Goal: Task Accomplishment & Management: Complete application form

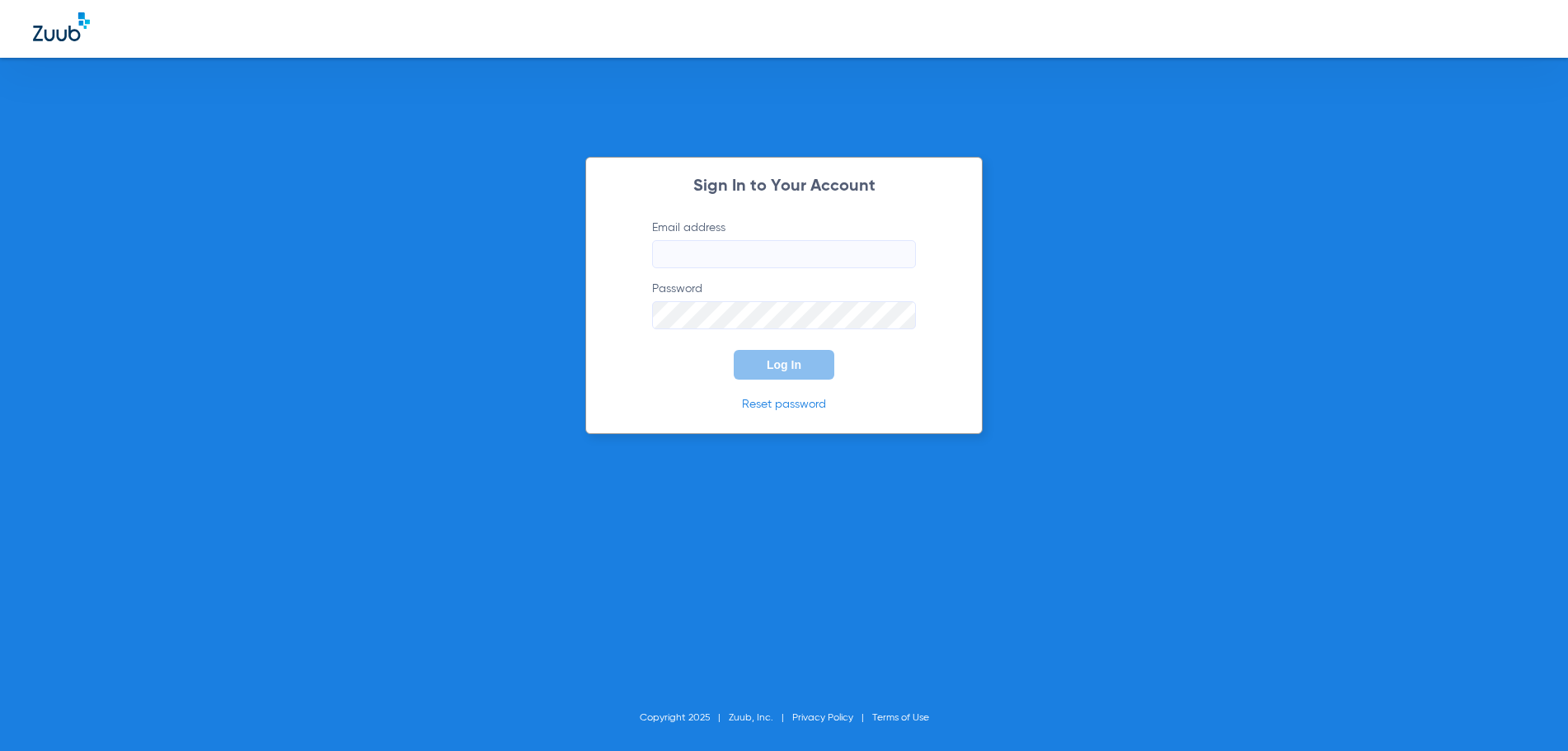
click at [1265, 367] on div "Sign In to Your Account Email address Password Log In Reset password Copyright …" at bounding box center [784, 375] width 1568 height 751
click at [711, 265] on input "Email address" at bounding box center [784, 254] width 264 height 28
type input "[EMAIL_ADDRESS][DOMAIN_NAME]"
click at [734, 350] on button "Log In" at bounding box center [784, 365] width 100 height 29
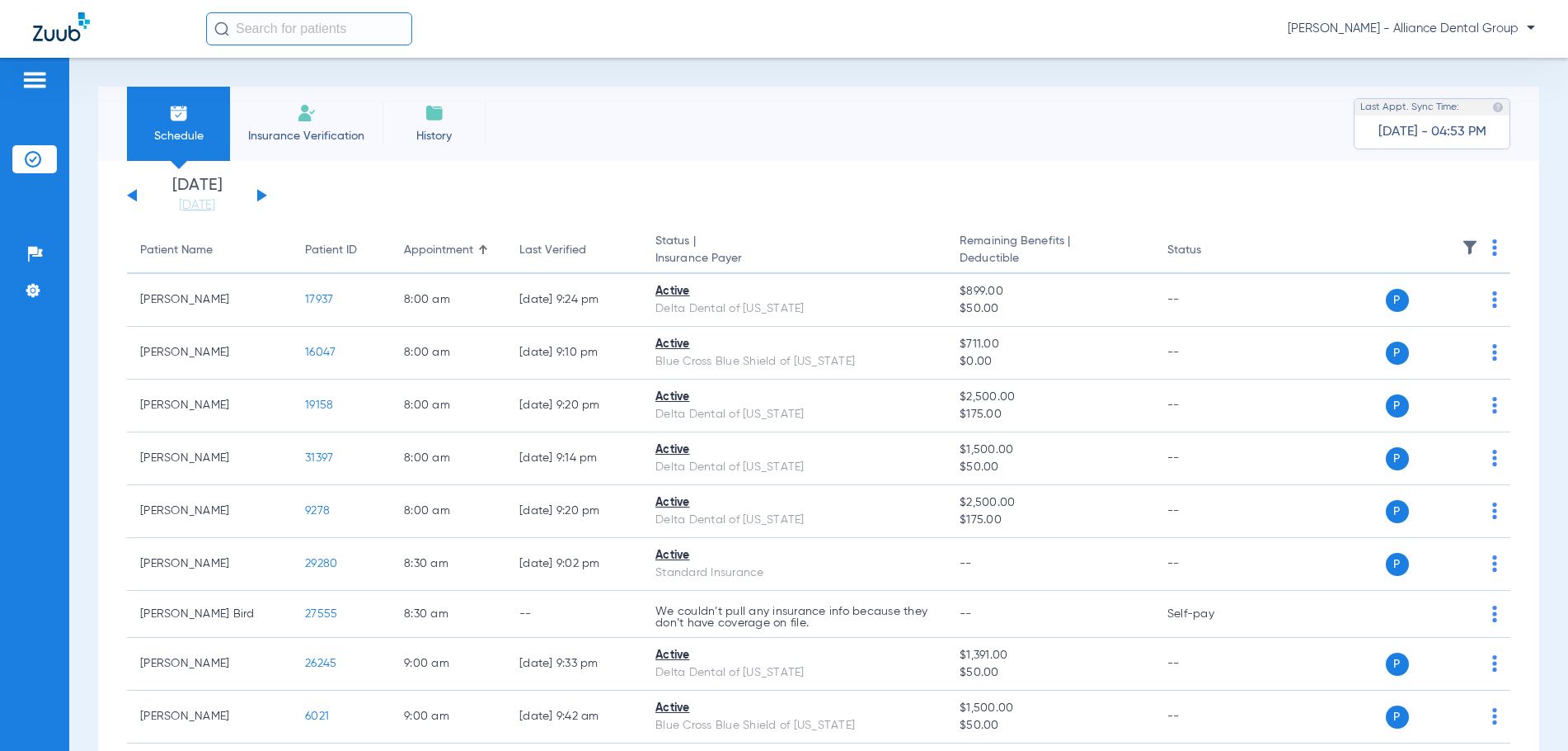
click at [303, 133] on span "Insurance Verification" at bounding box center [307, 136] width 128 height 16
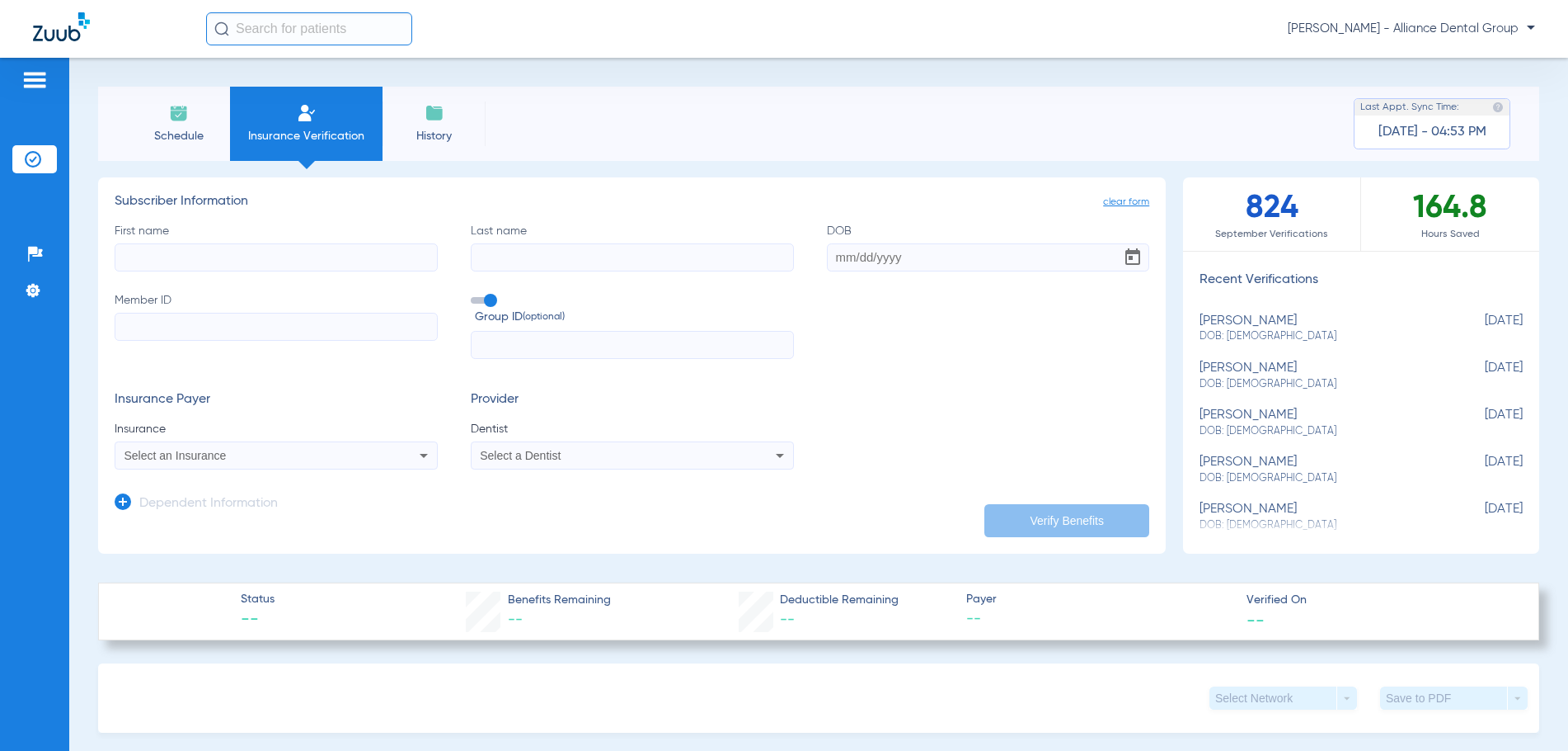
click at [185, 249] on input "First name" at bounding box center [275, 257] width 323 height 28
type input "[PERSON_NAME]"
type input "[DATE]"
click at [161, 330] on input "Member ID" at bounding box center [275, 327] width 323 height 28
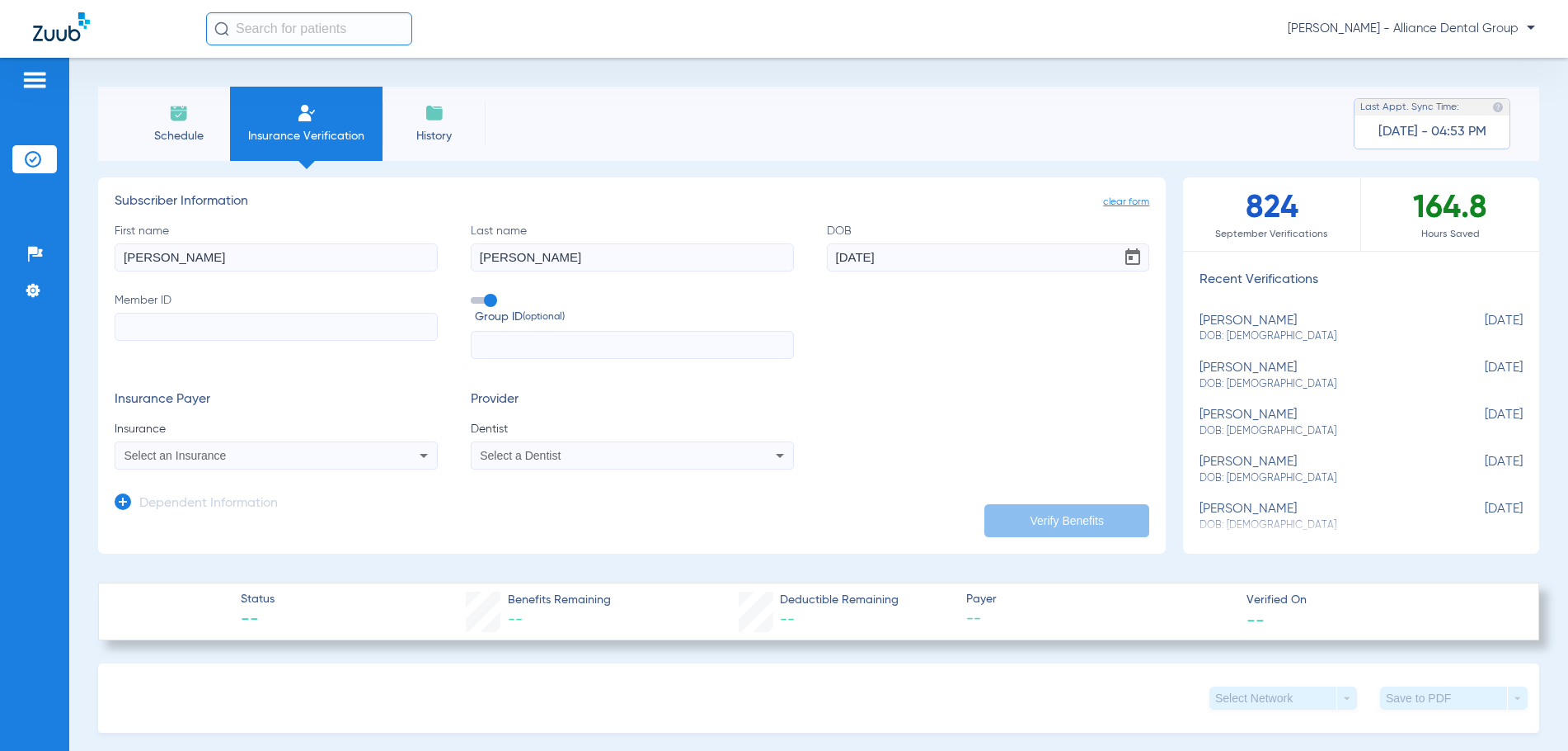
paste input "102136620900"
type input "102136620900"
click at [179, 460] on span "Select an Insurance" at bounding box center [176, 455] width 102 height 13
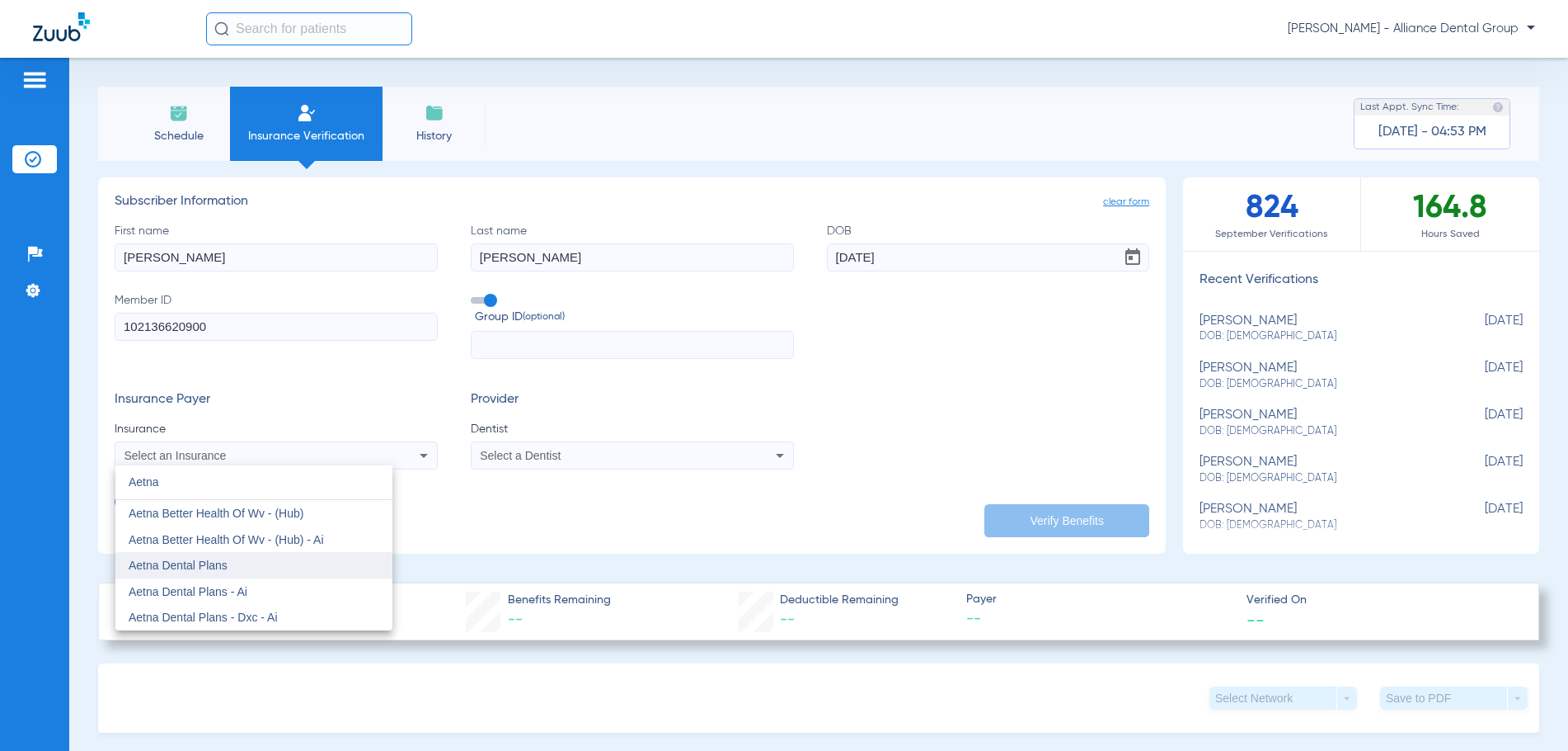
type input "Aetna"
click at [202, 561] on span "Aetna Dental Plans" at bounding box center [178, 565] width 99 height 13
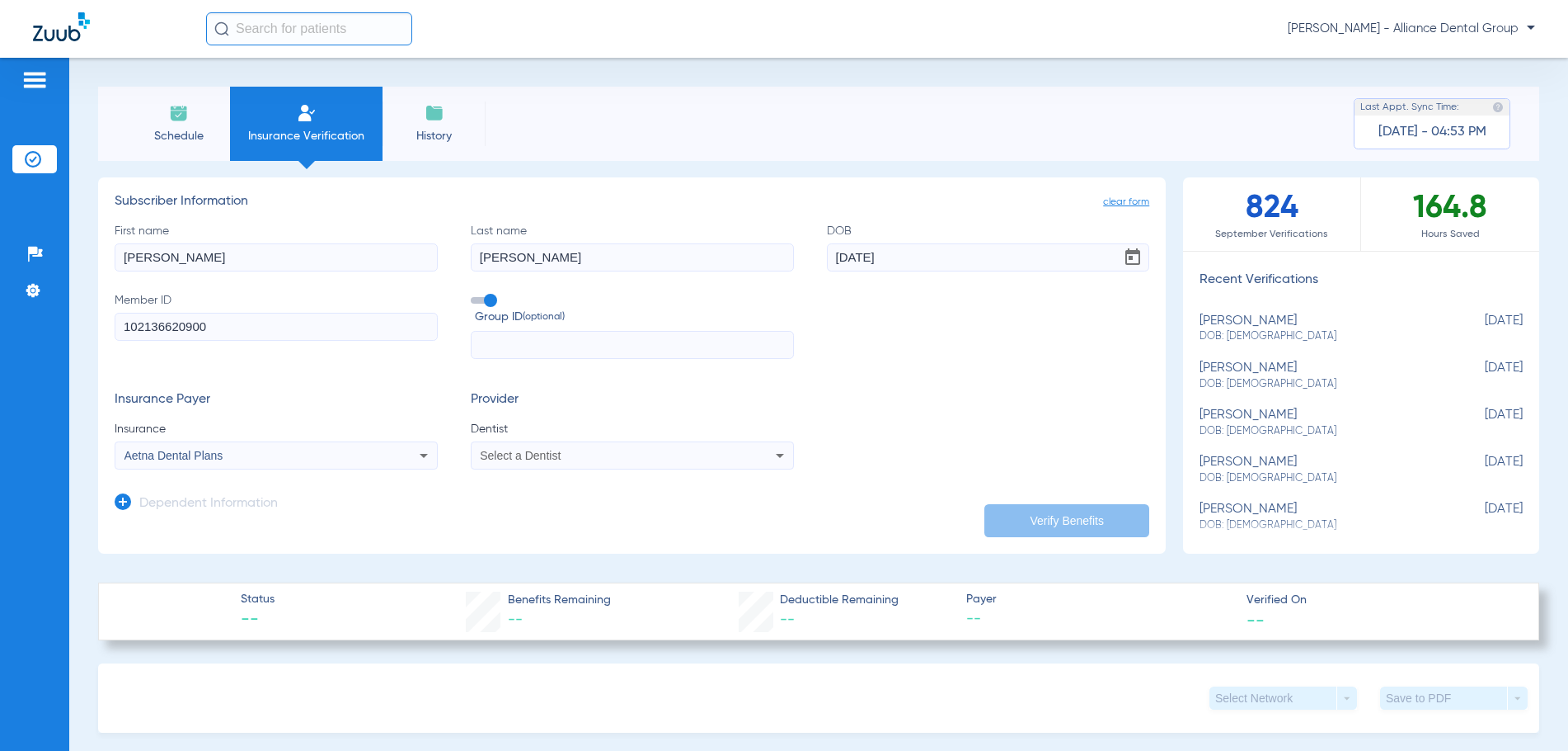
click at [551, 456] on span "Select a Dentist" at bounding box center [519, 455] width 81 height 13
type input "jyo"
click at [552, 516] on span "[PERSON_NAME]" at bounding box center [529, 513] width 96 height 13
click at [1036, 517] on button "Verify Benefits" at bounding box center [1067, 521] width 165 height 33
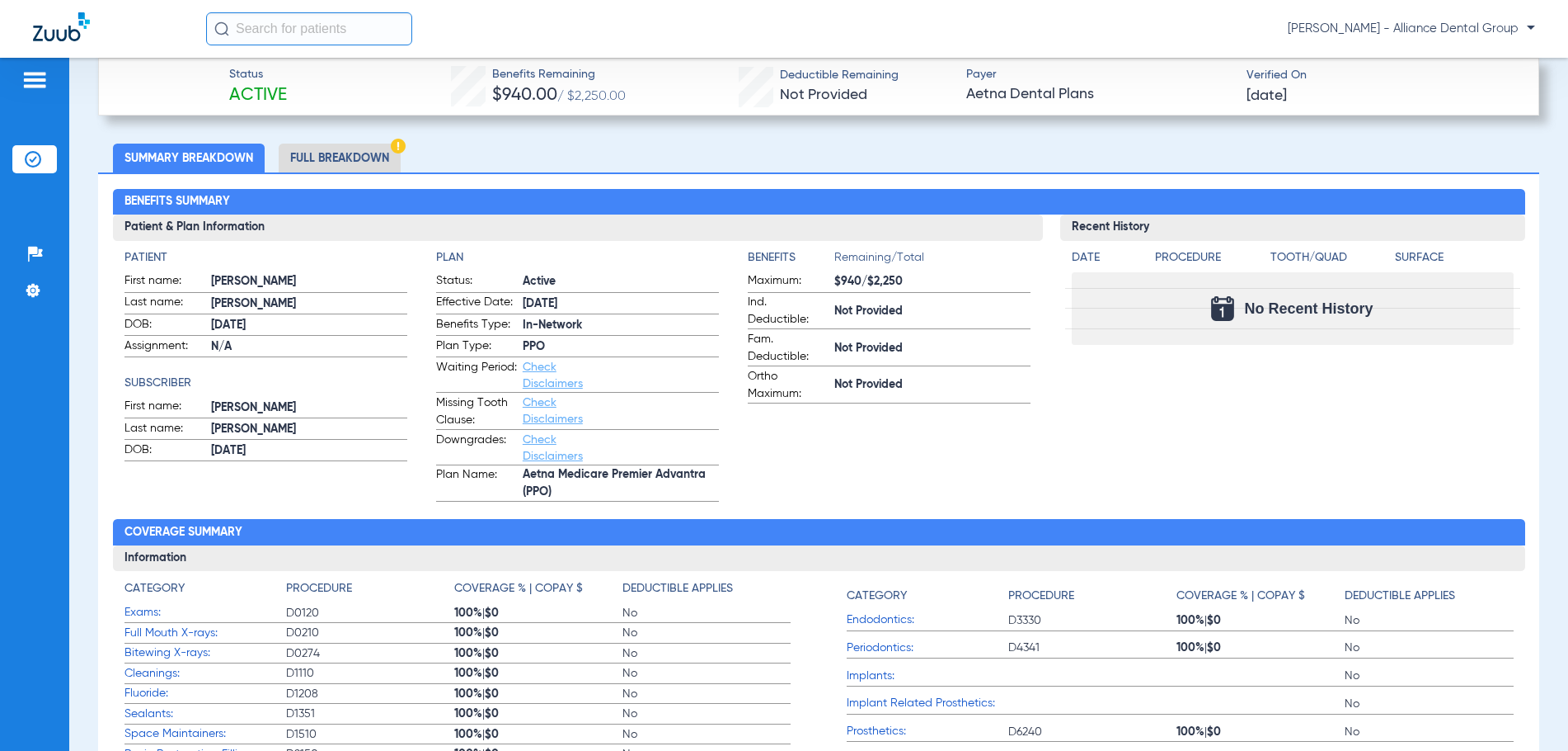
scroll to position [578, 0]
